Goal: Task Accomplishment & Management: Complete application form

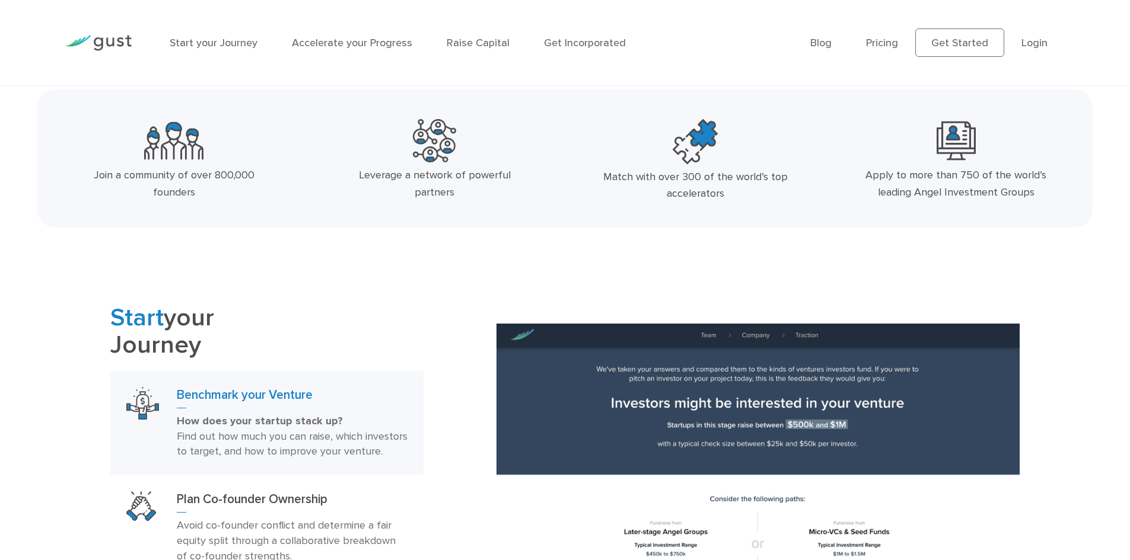
scroll to position [415, 0]
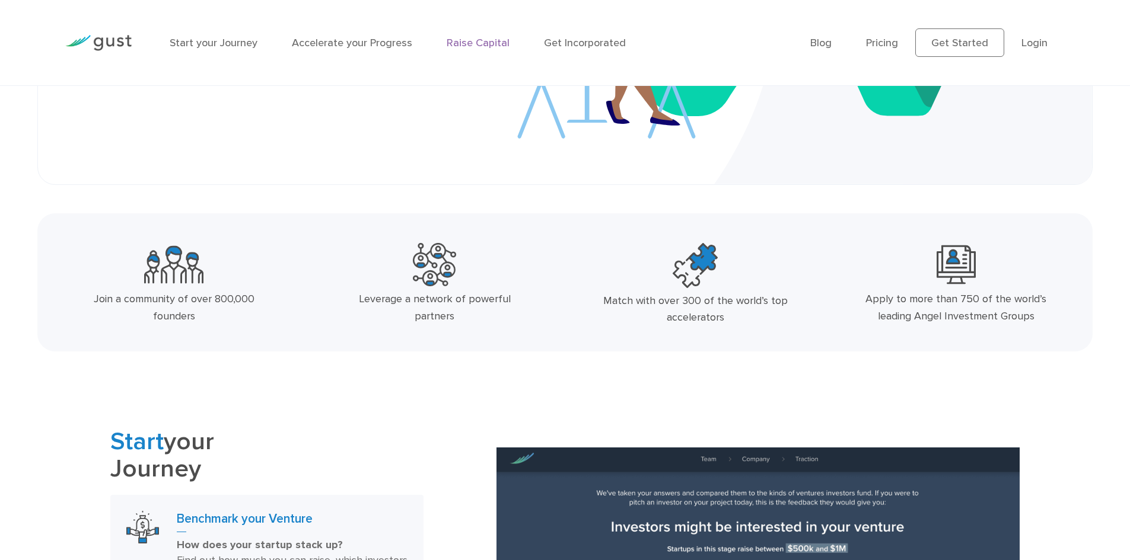
click at [474, 38] on link "Raise Capital" at bounding box center [478, 43] width 63 height 12
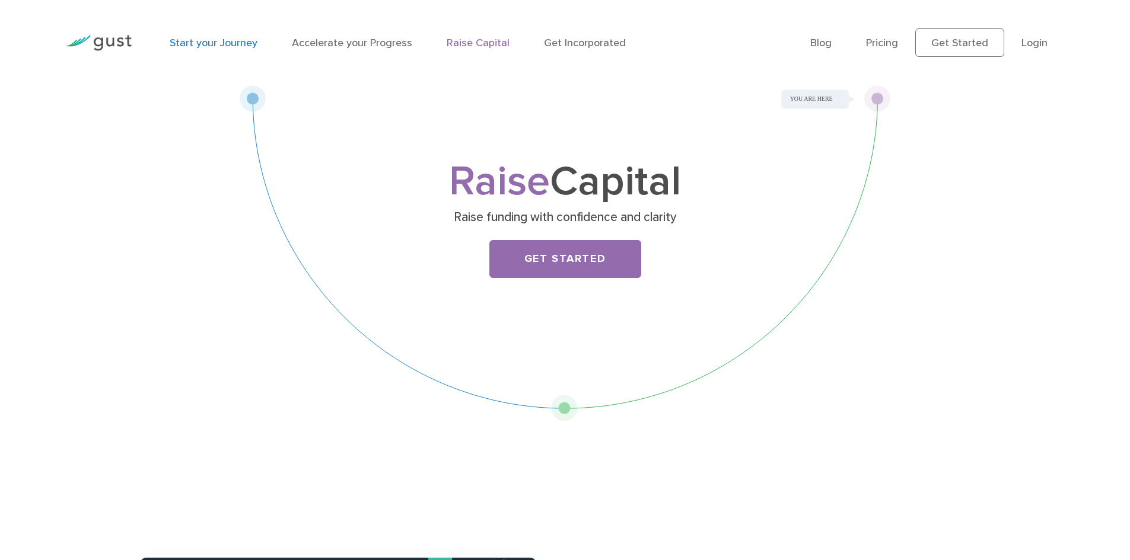
click at [234, 46] on link "Start your Journey" at bounding box center [214, 43] width 88 height 12
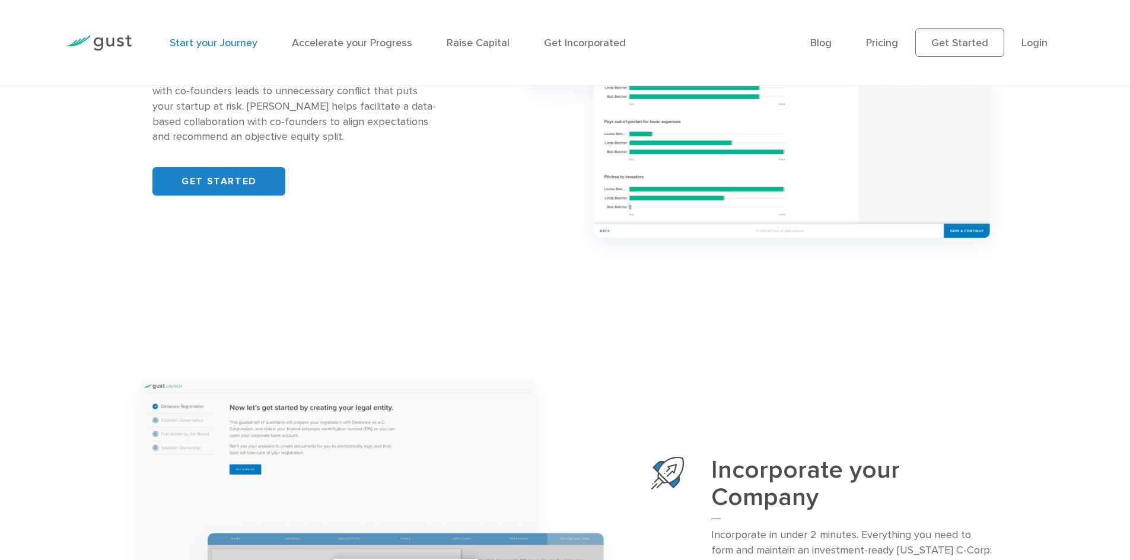
scroll to position [1186, 0]
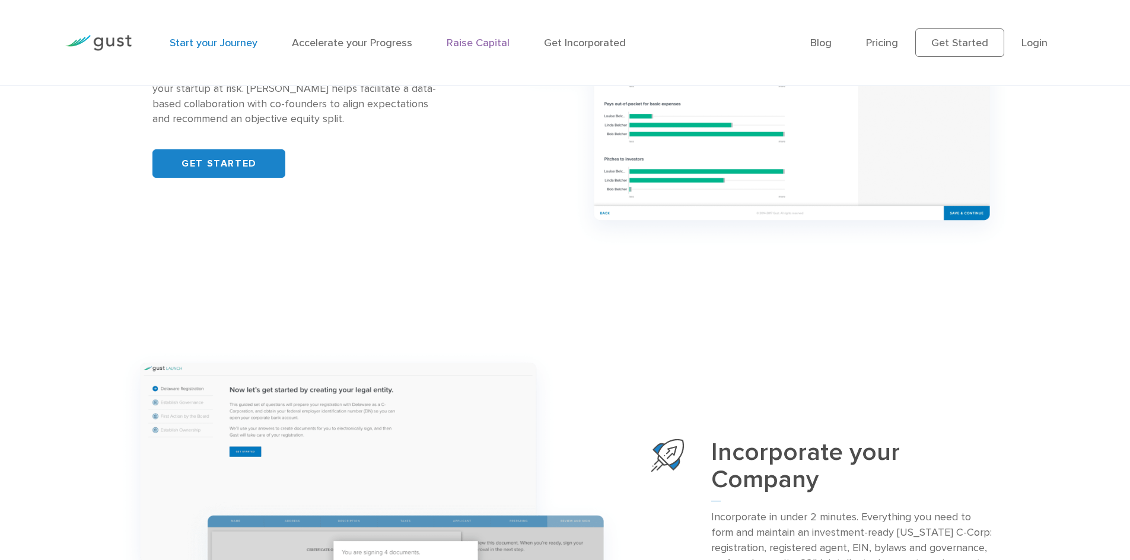
click at [486, 41] on link "Raise Capital" at bounding box center [478, 43] width 63 height 12
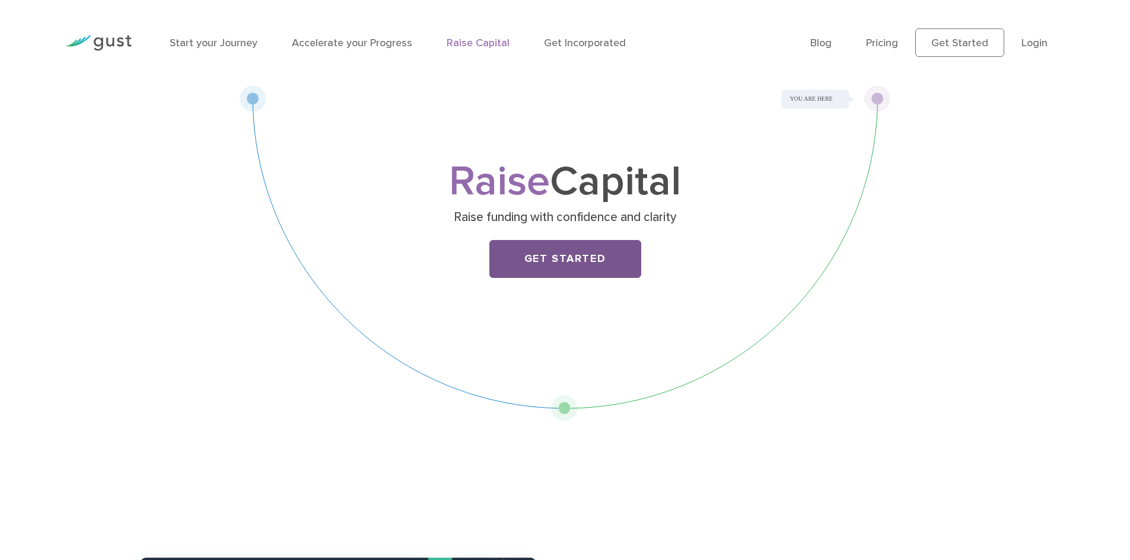
click at [627, 261] on link "Get Started" at bounding box center [565, 259] width 152 height 38
